Goal: Task Accomplishment & Management: Use online tool/utility

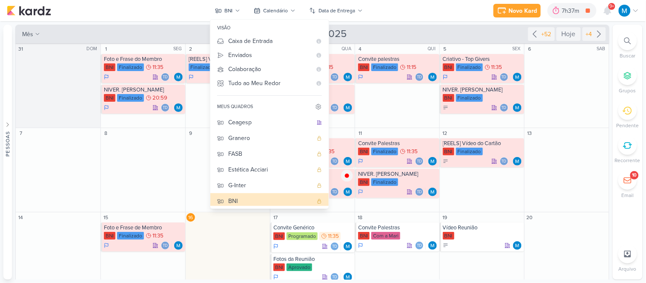
scroll to position [66, 0]
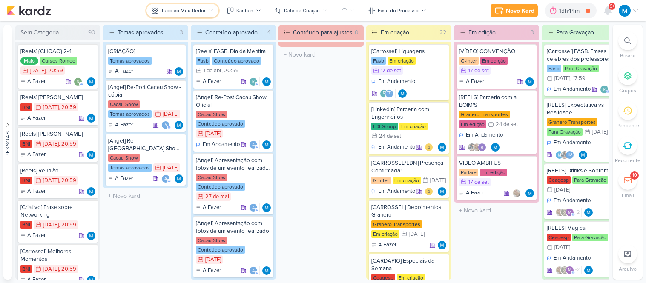
click at [213, 11] on icon at bounding box center [210, 10] width 5 height 5
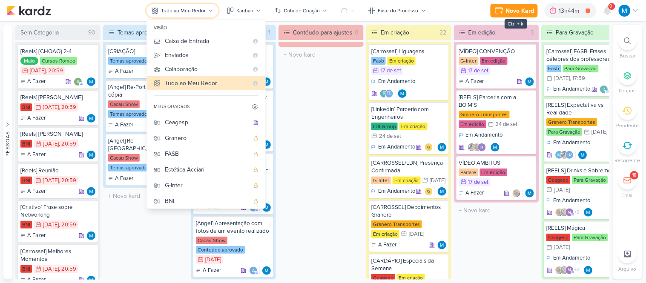
scroll to position [473, 0]
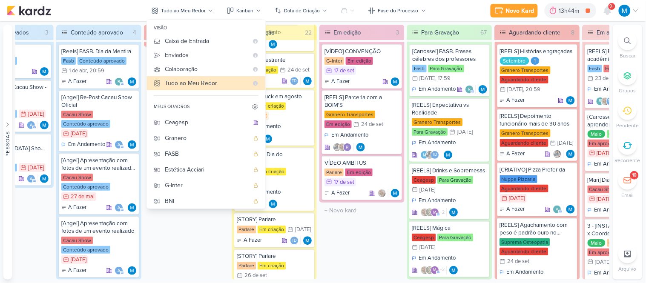
click at [631, 34] on div at bounding box center [627, 40] width 19 height 19
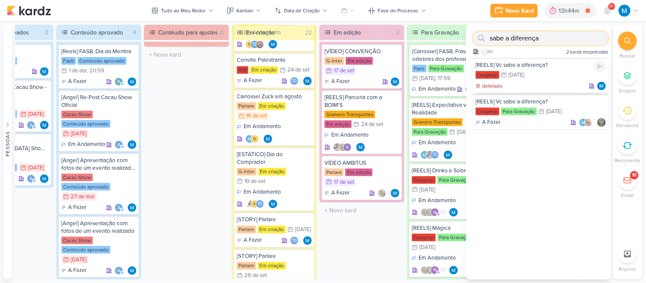
type input "sabe a diferença"
click at [551, 74] on div "Ceagesp 22/10 22 de out" at bounding box center [540, 75] width 130 height 9
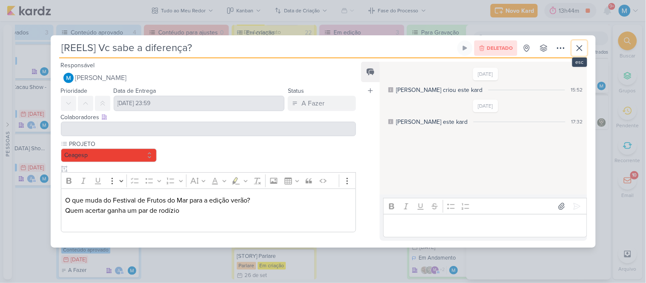
click at [575, 49] on icon at bounding box center [579, 48] width 10 height 10
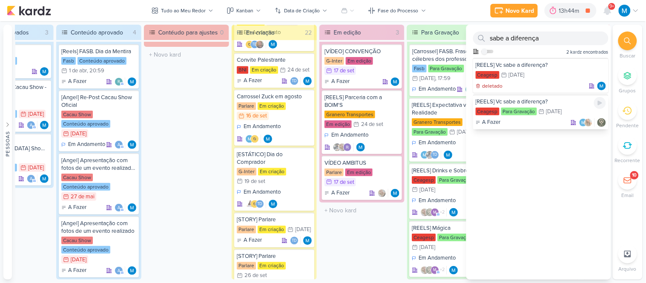
click at [538, 100] on div "[REELS] Vc sabe a diferença?" at bounding box center [540, 102] width 130 height 8
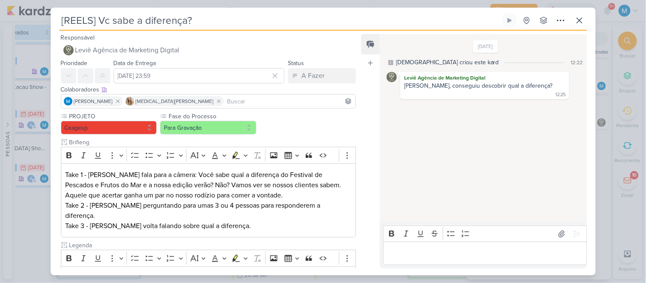
click at [226, 98] on input at bounding box center [290, 101] width 129 height 10
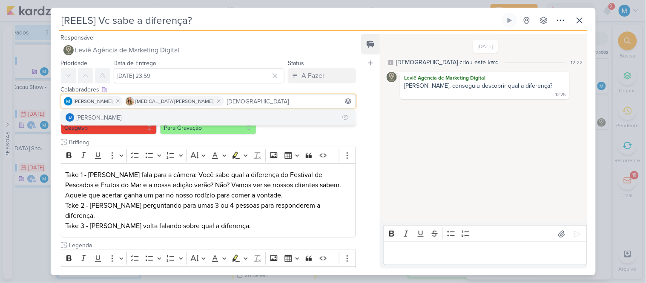
type input "thais"
click at [189, 114] on button "Td Thais de carvalho" at bounding box center [208, 117] width 295 height 15
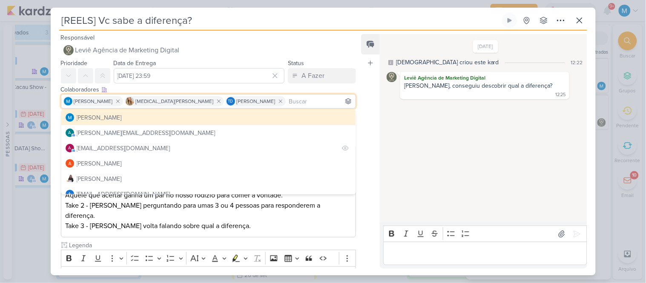
click at [364, 143] on div "Feed Atrelar email Solte o email para atrelar ao kard" at bounding box center [370, 151] width 19 height 235
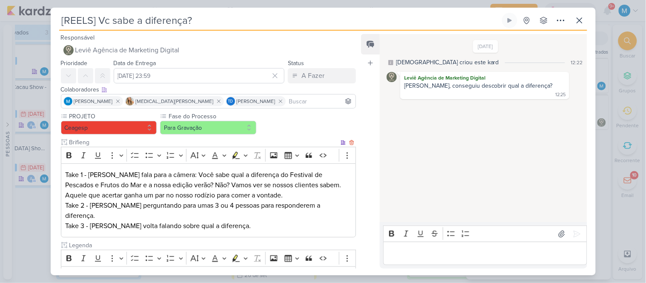
scroll to position [58, 0]
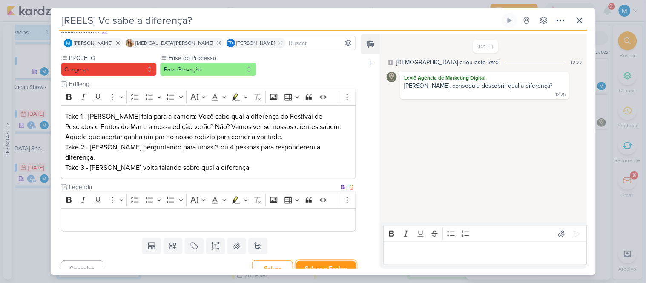
click at [328, 261] on button "Salvar e Fechar" at bounding box center [326, 269] width 60 height 16
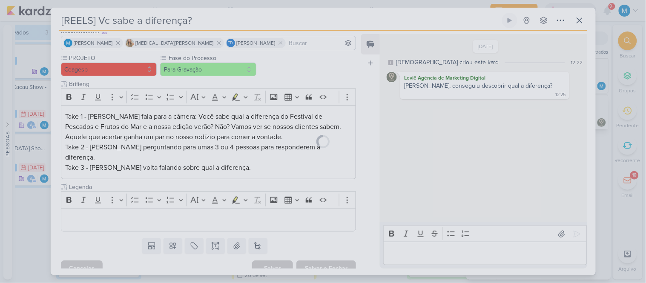
scroll to position [0, 0]
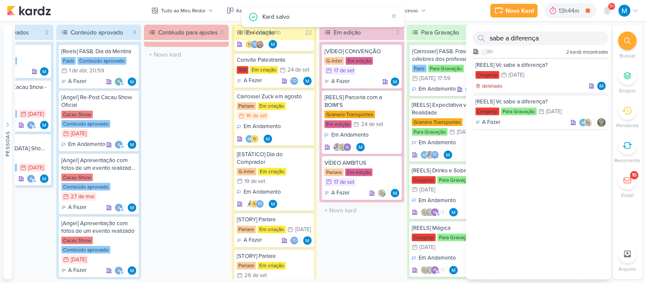
click at [450, 9] on div "Novo Kard Ctrl + k 13h44m Fotos da Reunião 4h48m Hoje 13h44m Semana 4h48m Mês 4…" at bounding box center [323, 10] width 632 height 21
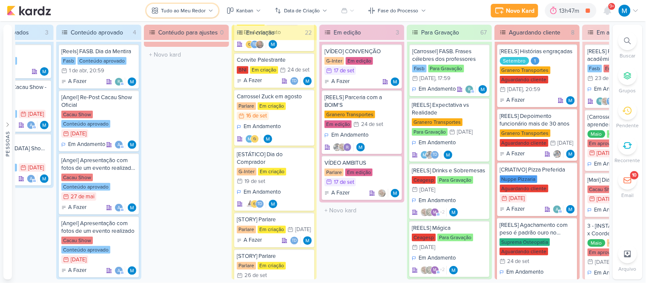
click at [213, 9] on icon at bounding box center [210, 10] width 5 height 5
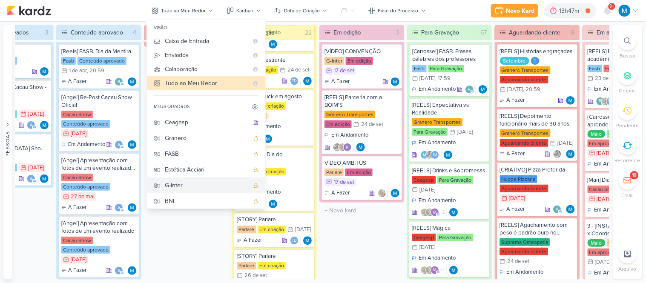
click at [183, 181] on div "G-Inter" at bounding box center [207, 185] width 84 height 9
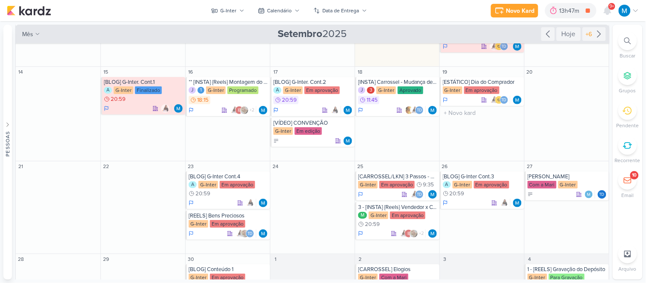
scroll to position [173, 0]
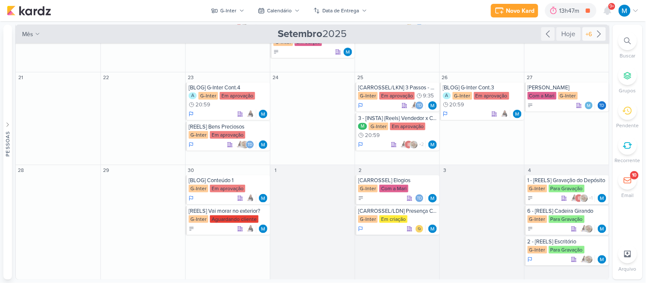
click at [594, 32] on icon at bounding box center [599, 34] width 10 height 10
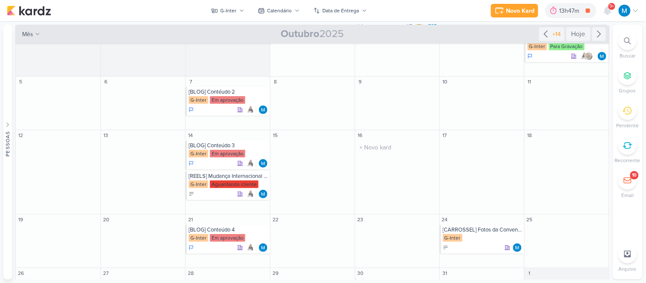
scroll to position [0, 0]
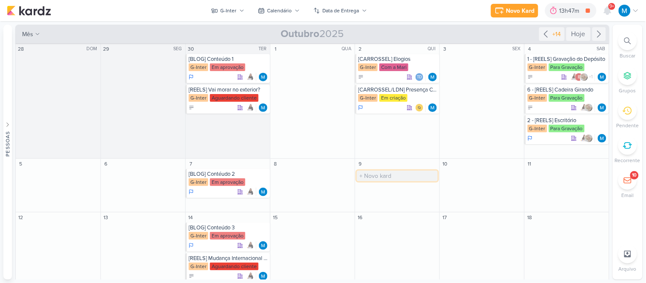
click at [373, 172] on input "text" at bounding box center [397, 176] width 81 height 11
type input "[REELS] Vídeo Convenção - transformar em reels"
